Goal: Find specific page/section: Find specific page/section

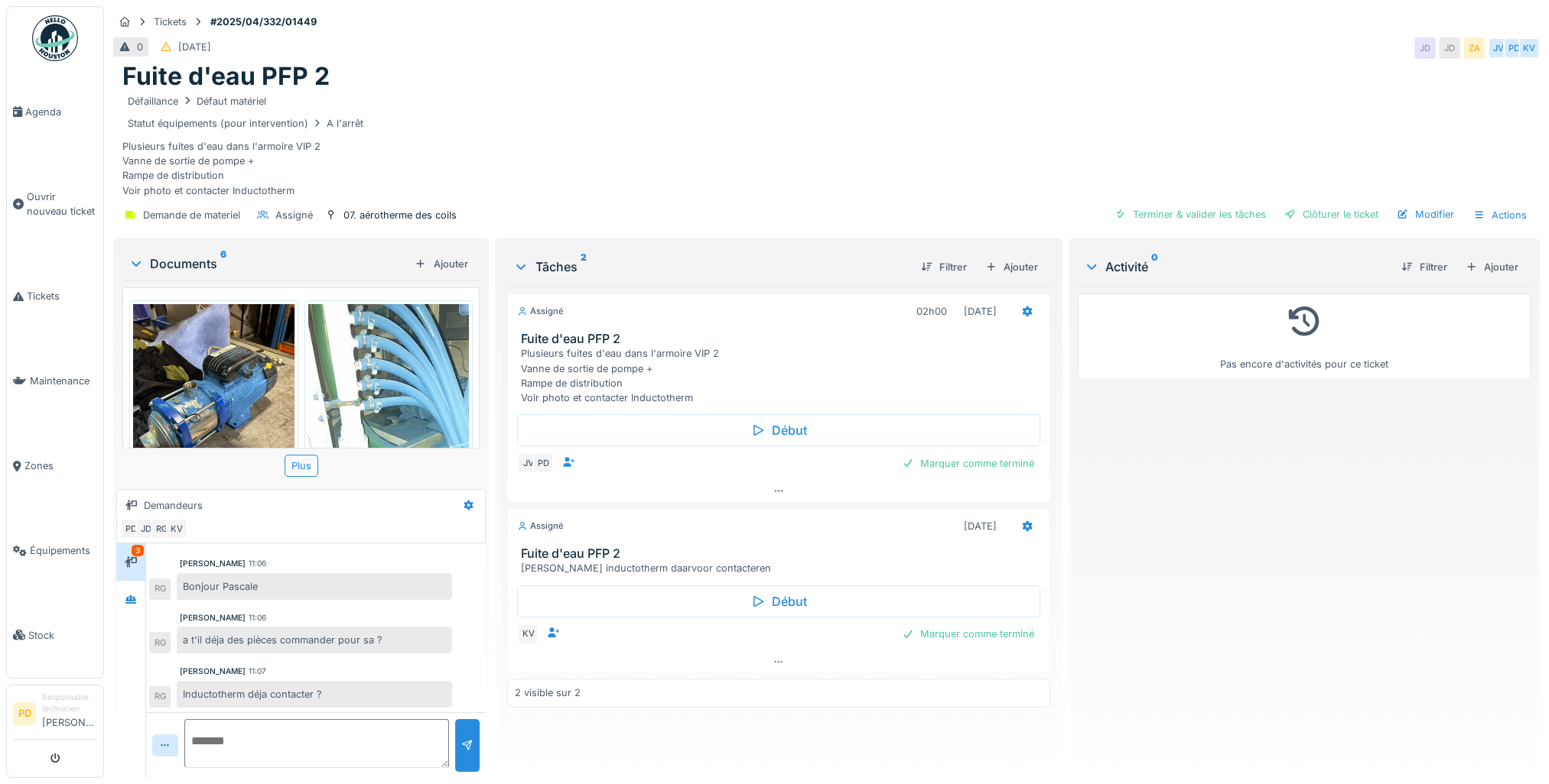
scroll to position [11, 0]
click at [204, 380] on img at bounding box center [213, 411] width 161 height 215
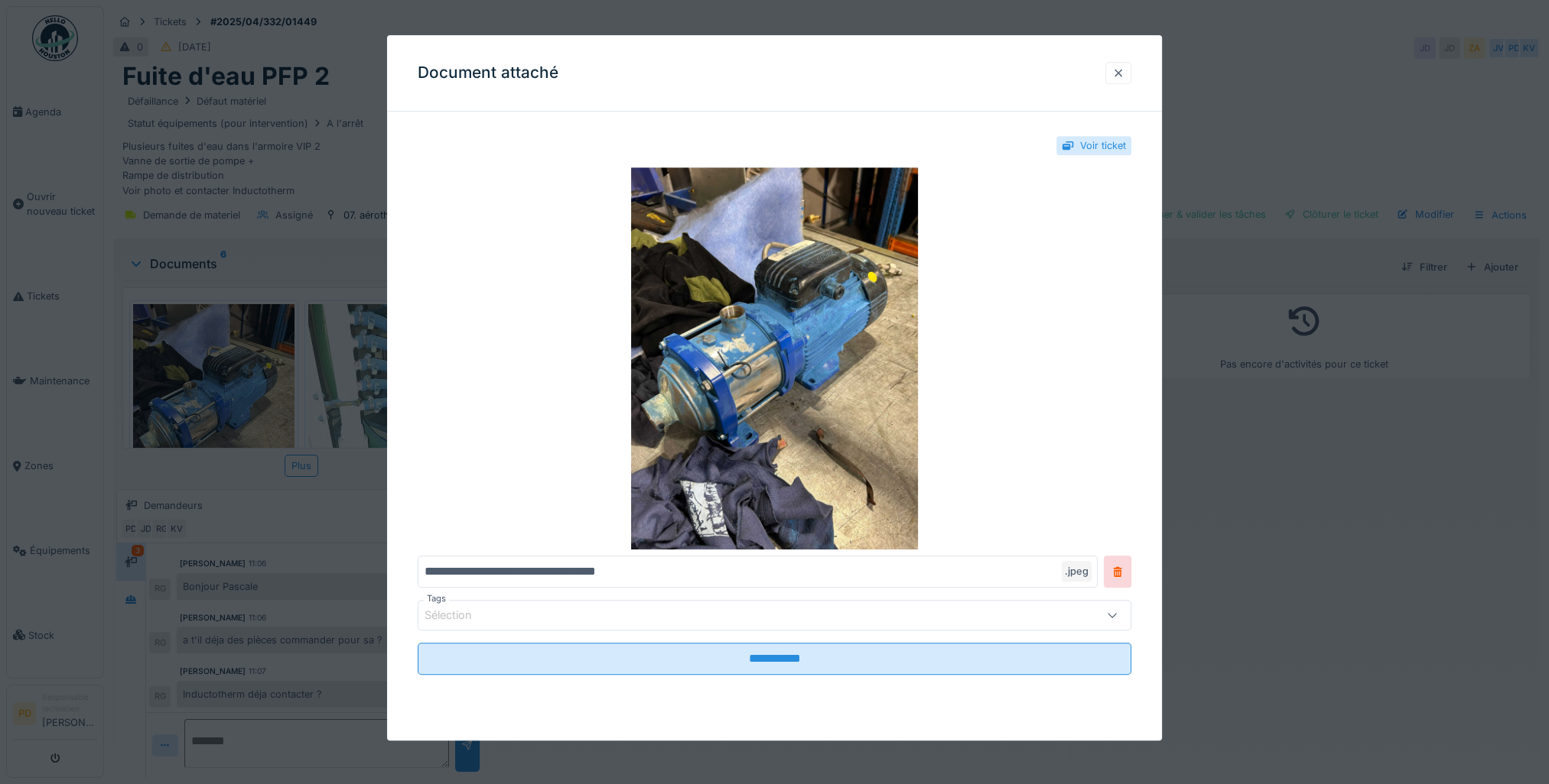
click at [1118, 75] on div at bounding box center [1118, 73] width 12 height 14
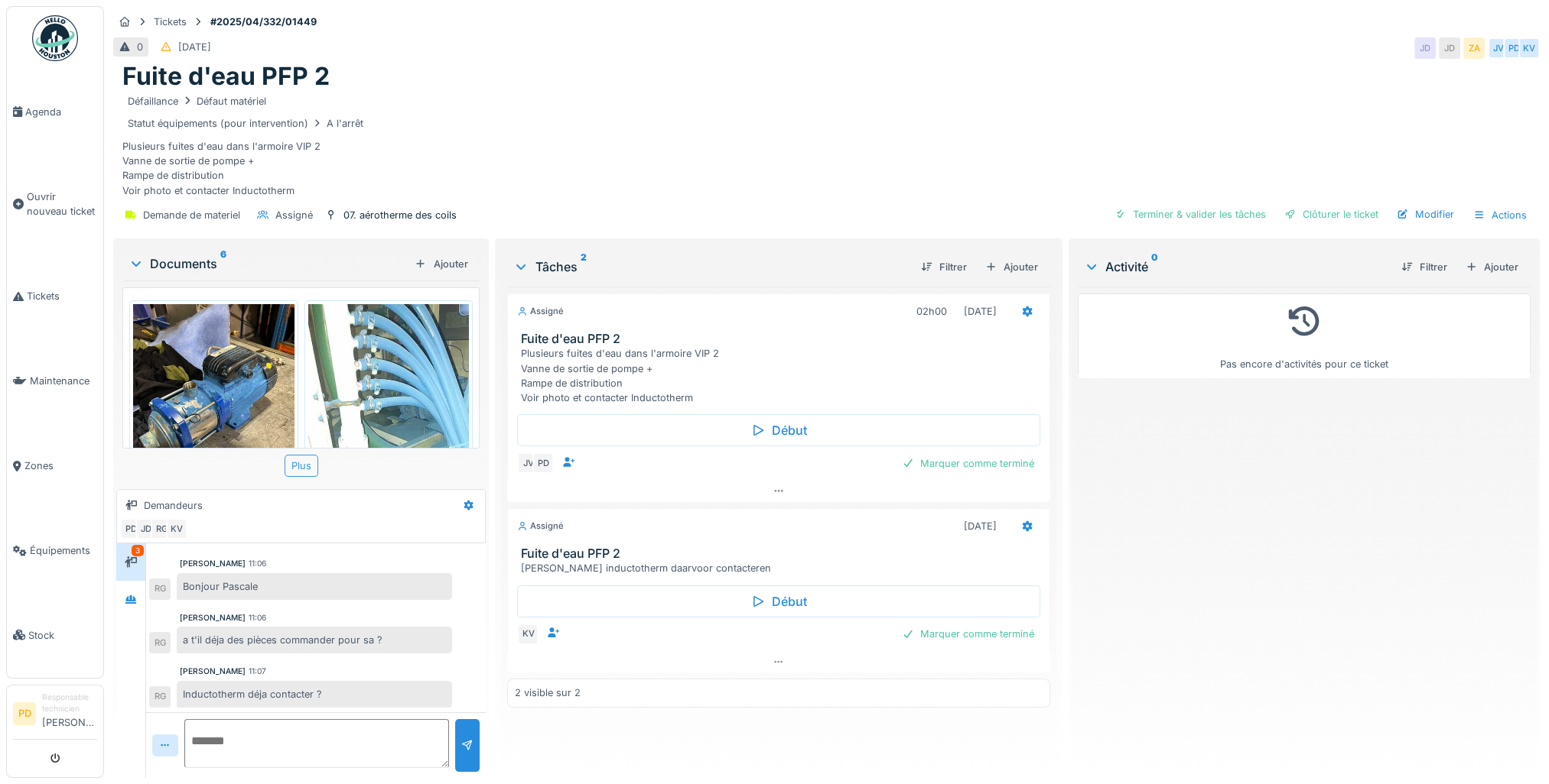
click at [305, 457] on div "Plus" at bounding box center [301, 466] width 33 height 22
click at [379, 365] on img at bounding box center [389, 448] width 161 height 287
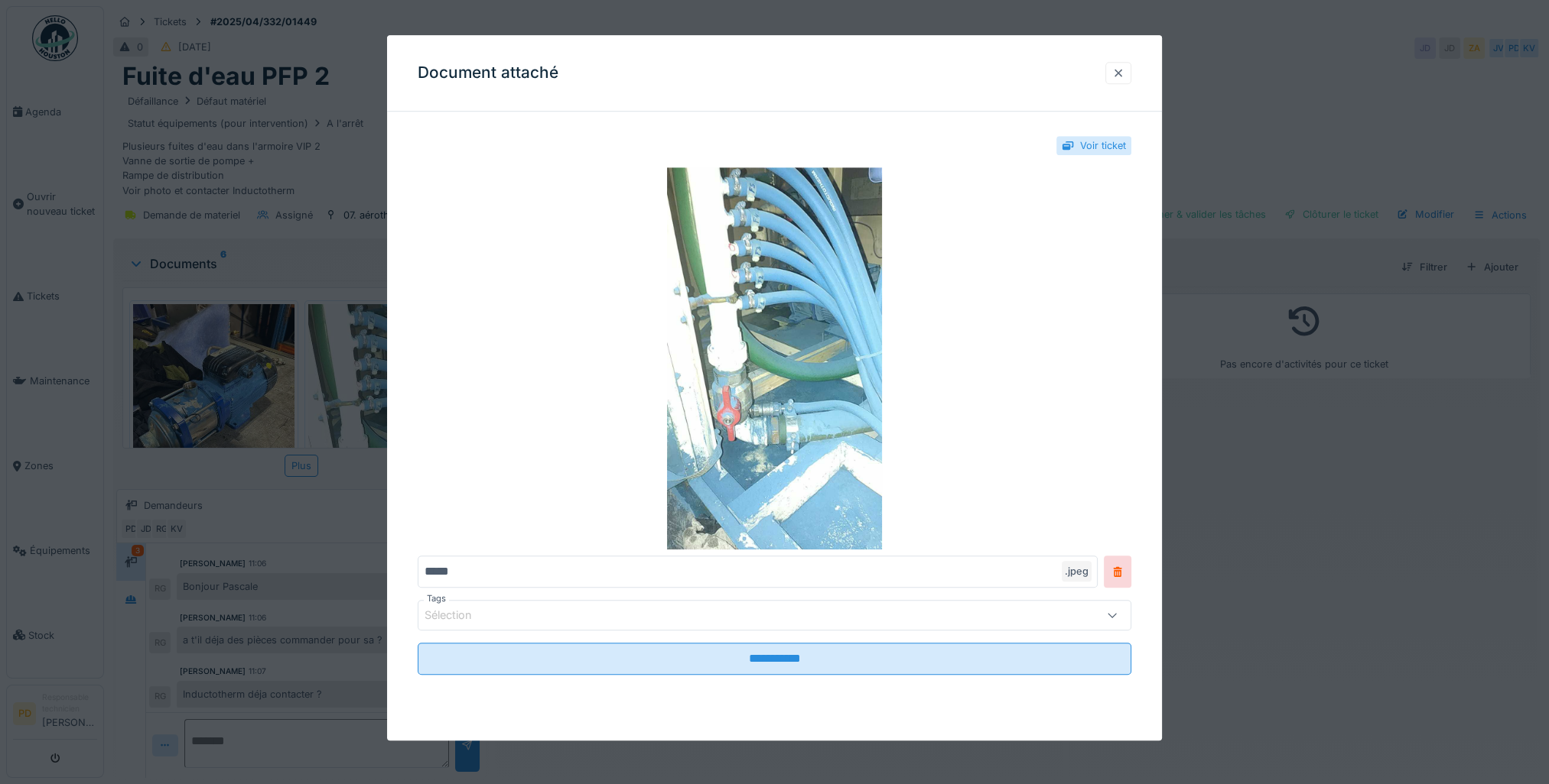
click at [1124, 71] on div at bounding box center [1118, 73] width 12 height 14
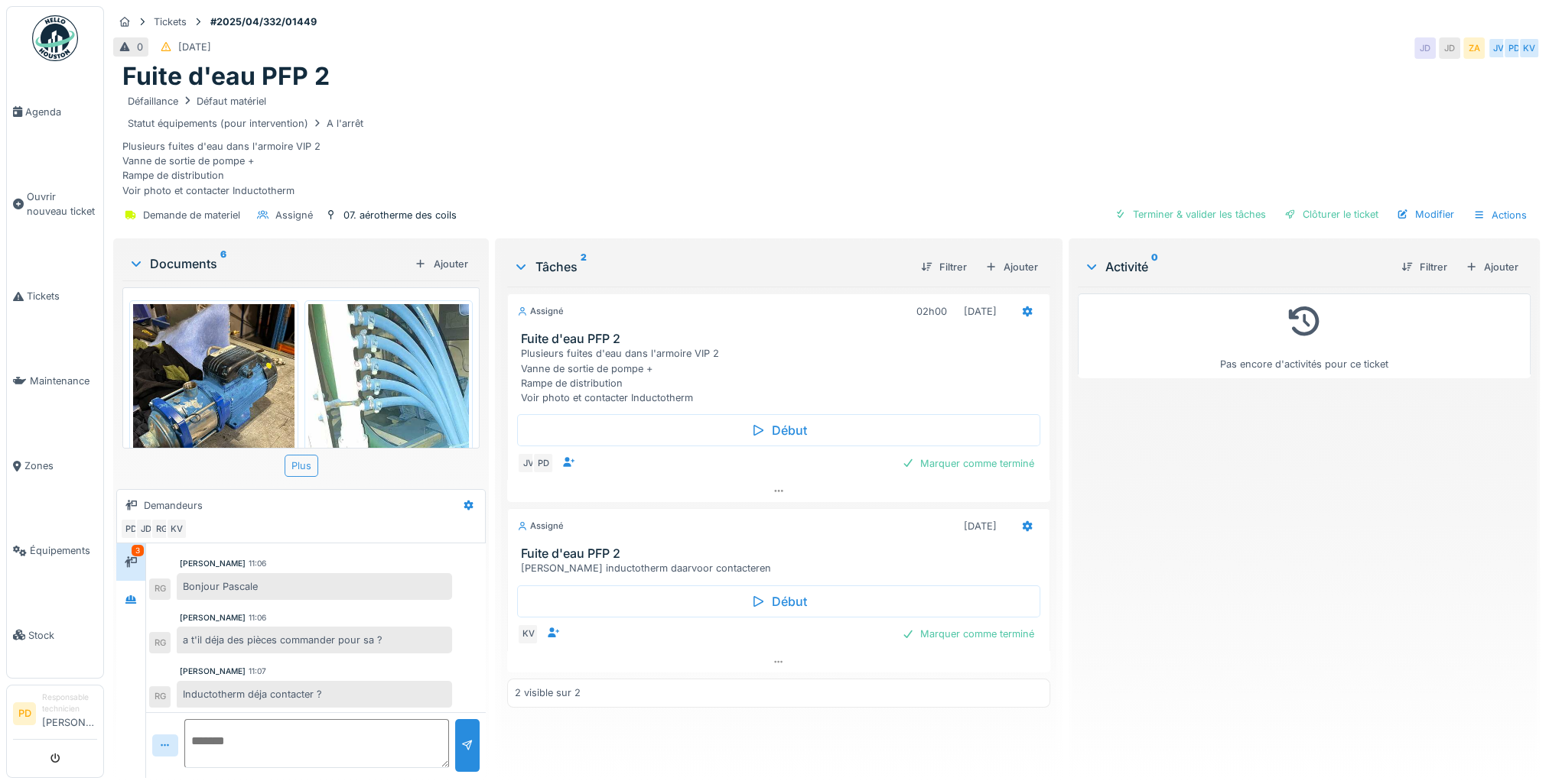
click at [301, 455] on div "Plus" at bounding box center [301, 466] width 33 height 22
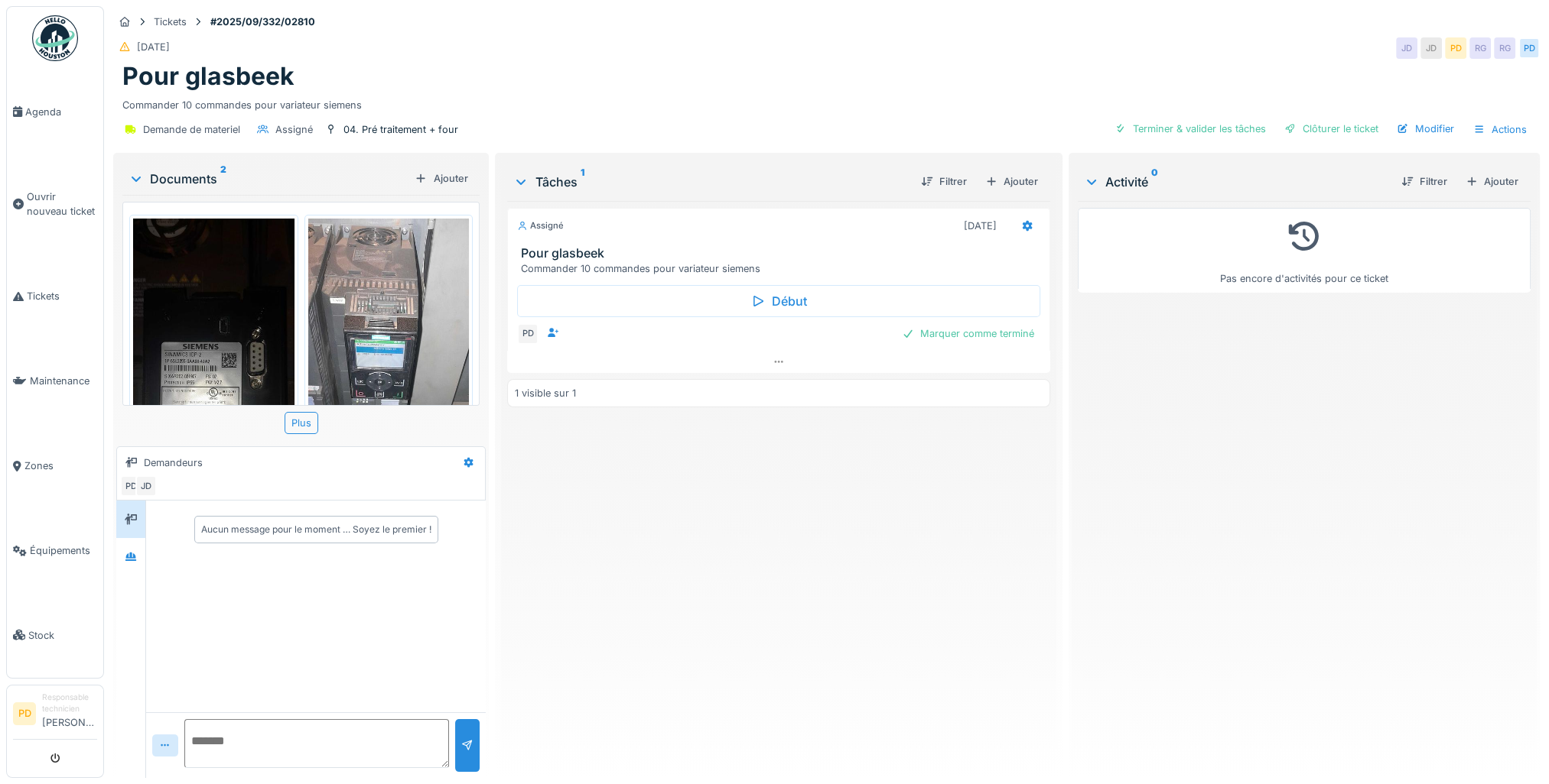
click at [200, 344] on img at bounding box center [213, 397] width 161 height 358
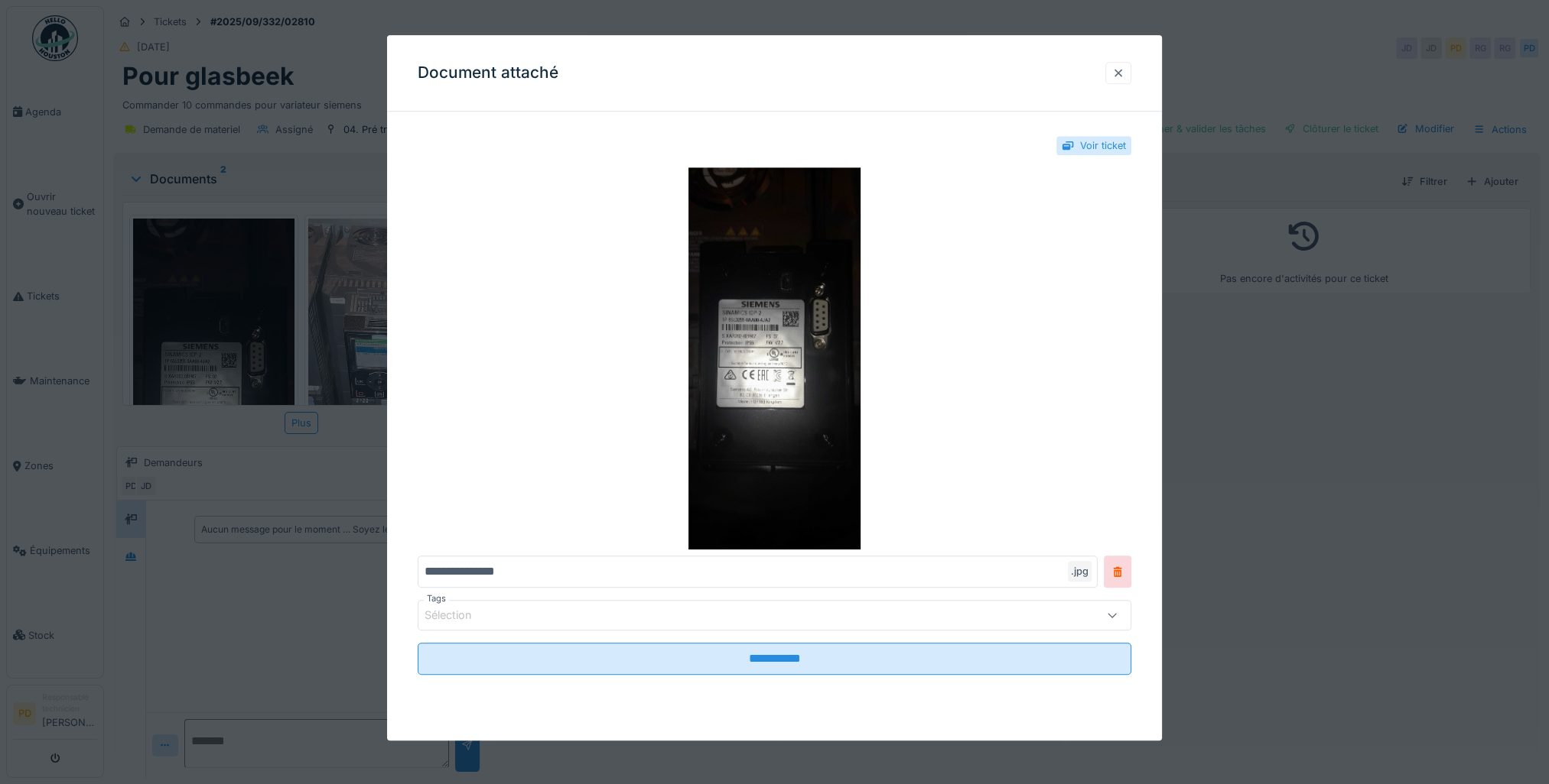
click at [1125, 77] on div at bounding box center [1118, 73] width 12 height 14
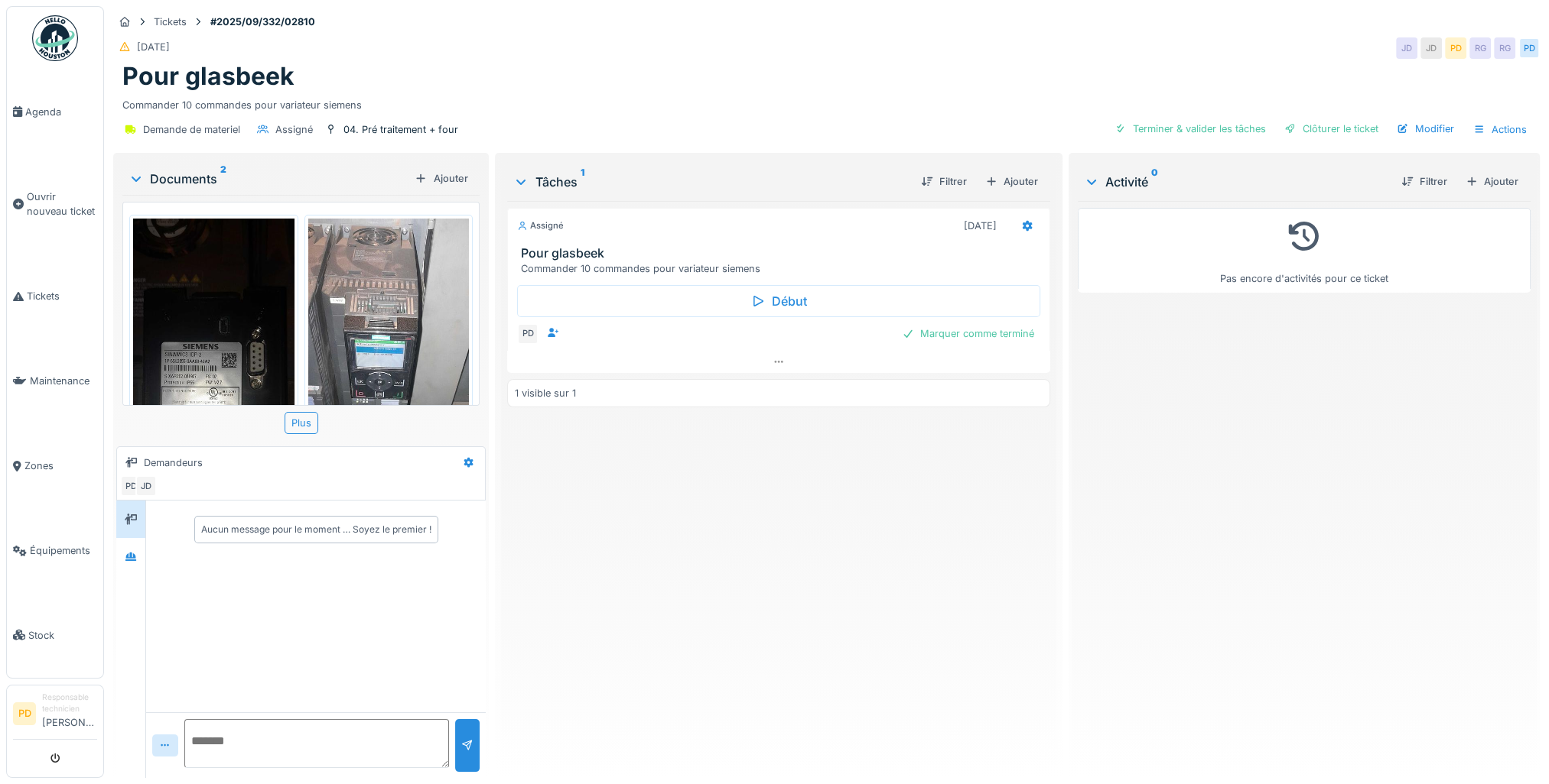
click at [374, 342] on img at bounding box center [389, 397] width 161 height 358
click at [212, 327] on img at bounding box center [213, 397] width 161 height 358
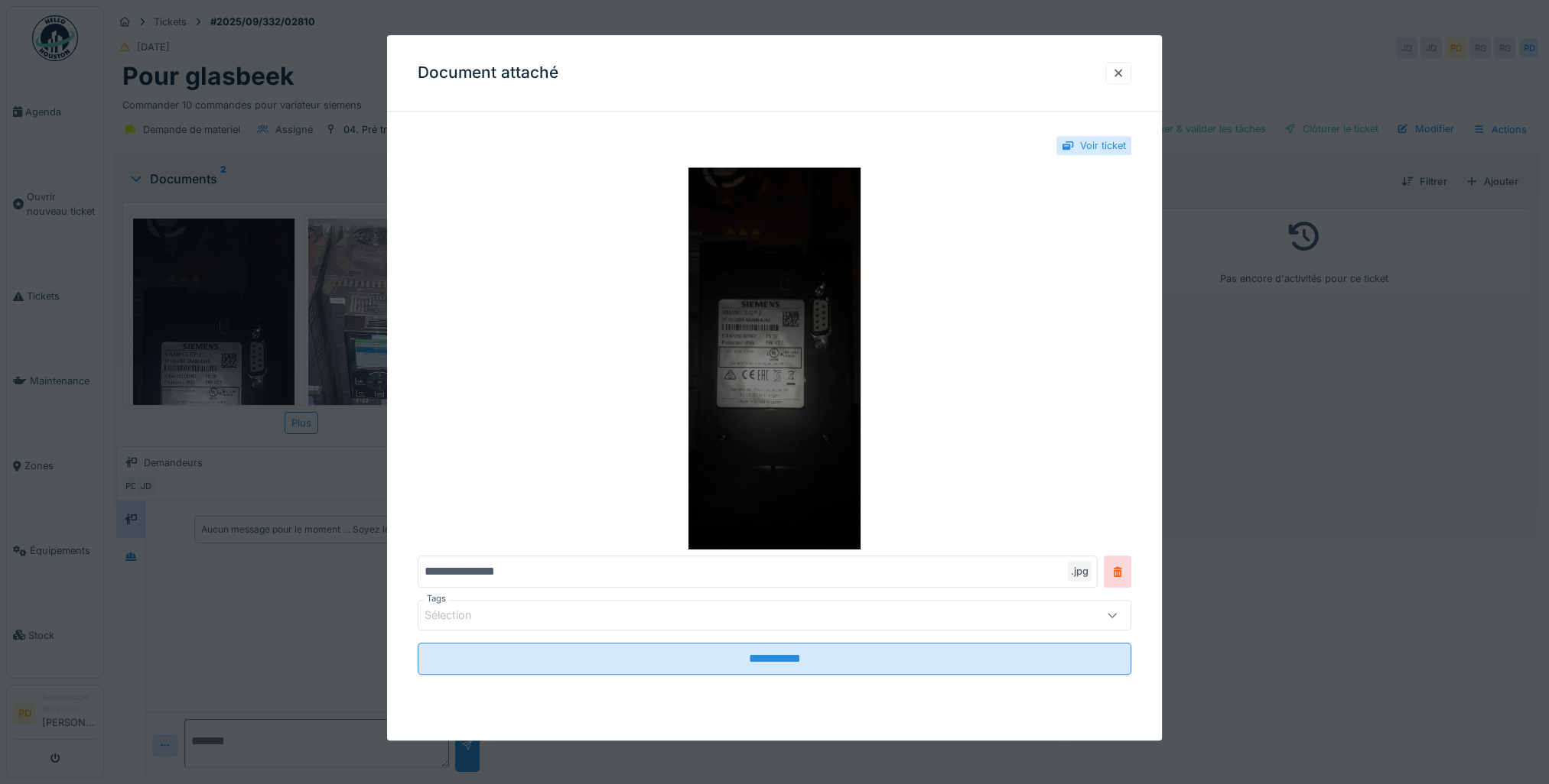
click at [774, 402] on img at bounding box center [775, 358] width 714 height 382
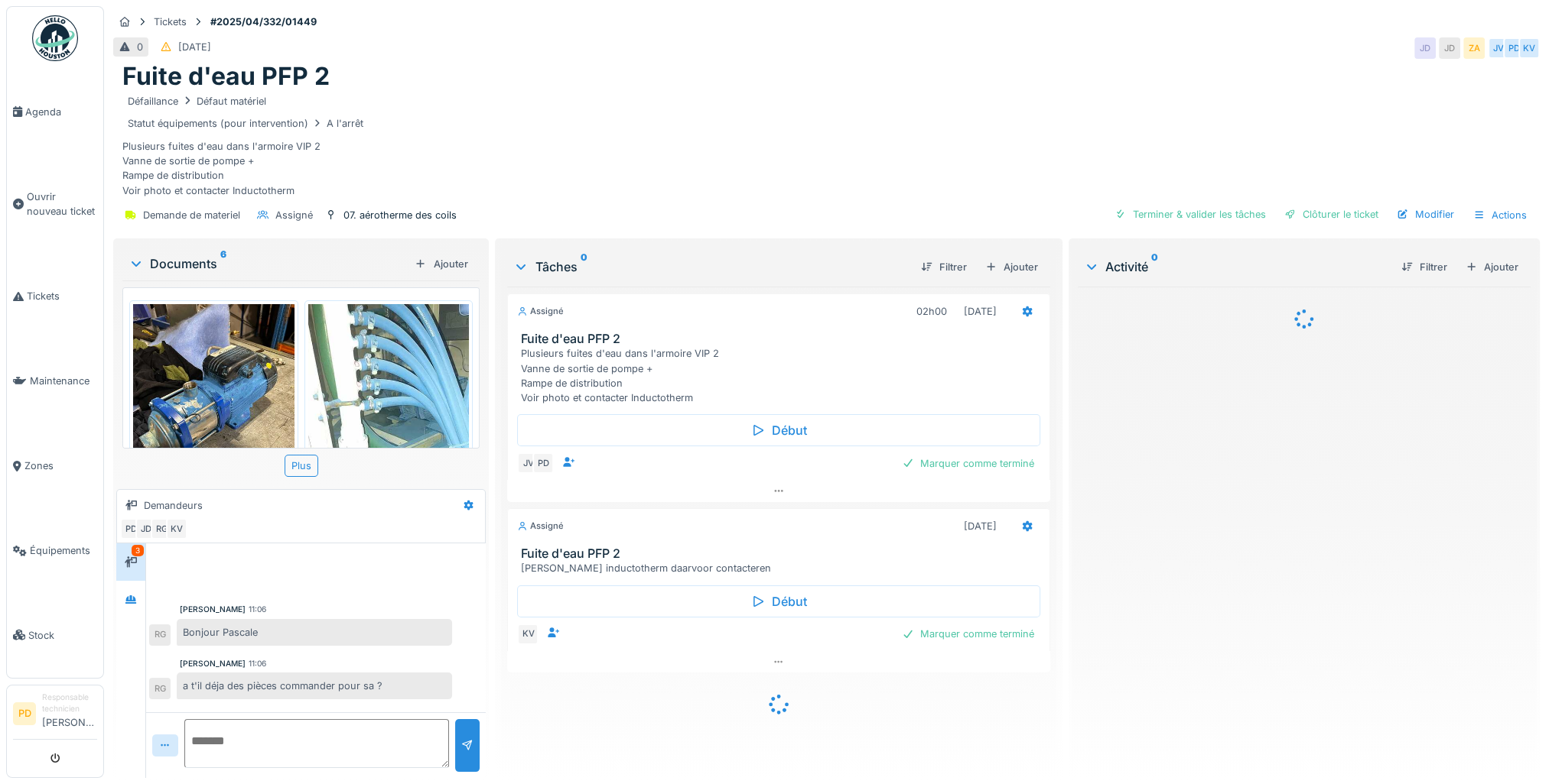
scroll to position [46, 0]
